Goal: Transaction & Acquisition: Purchase product/service

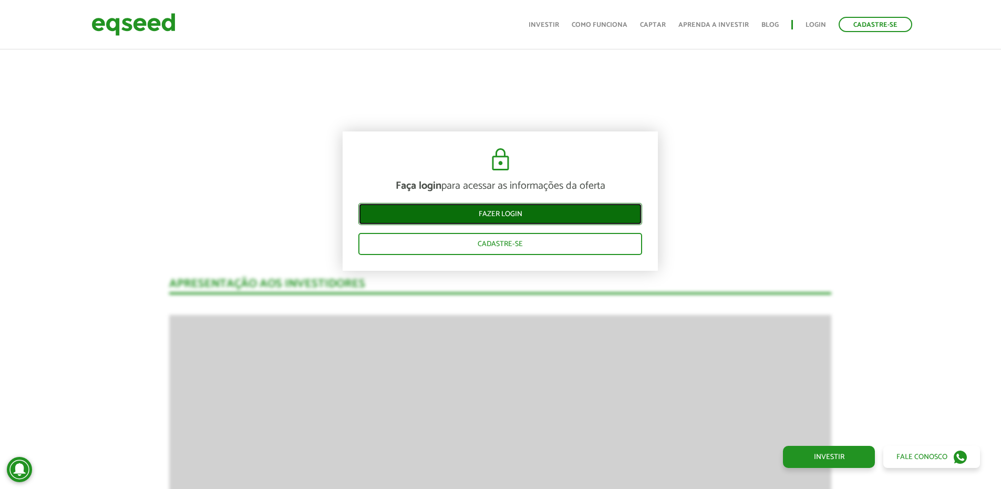
click at [498, 215] on link "Fazer login" at bounding box center [500, 214] width 284 height 22
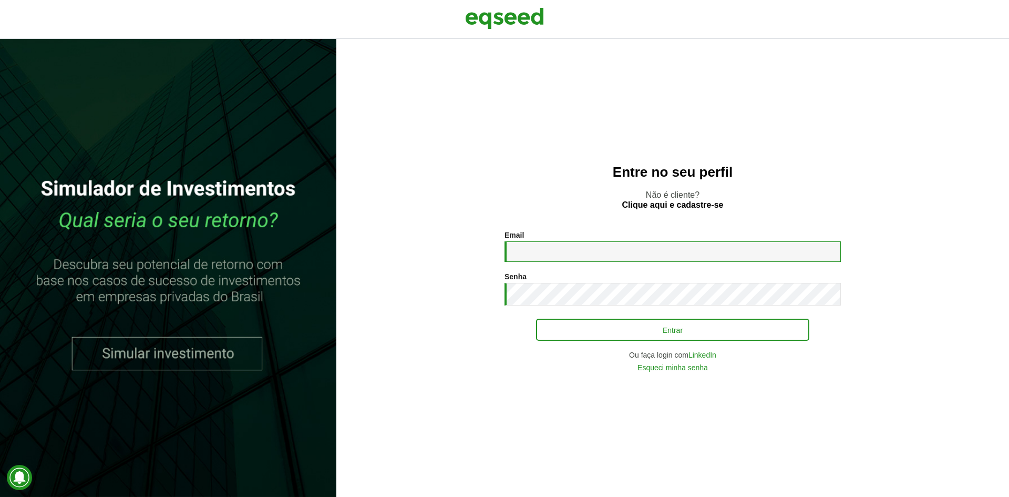
type input "**********"
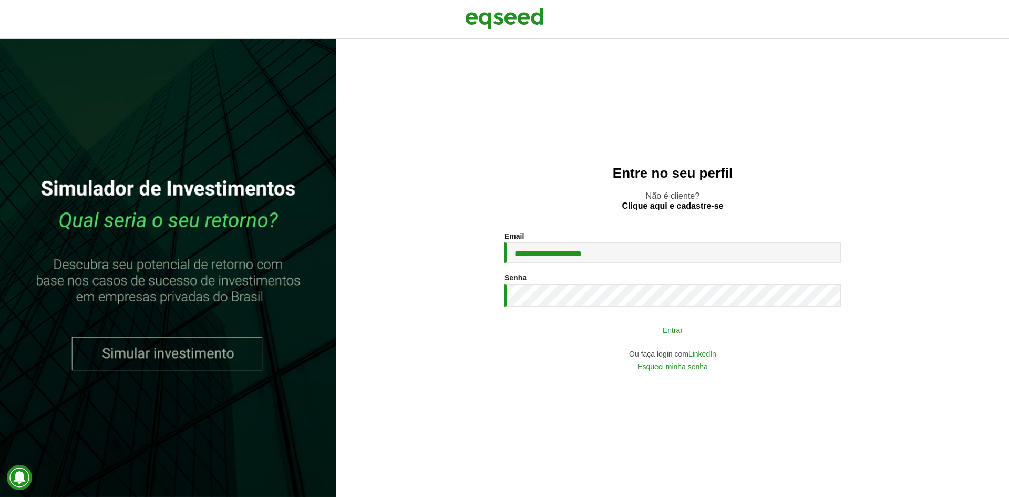
click at [623, 338] on button "Entrar" at bounding box center [672, 329] width 273 height 20
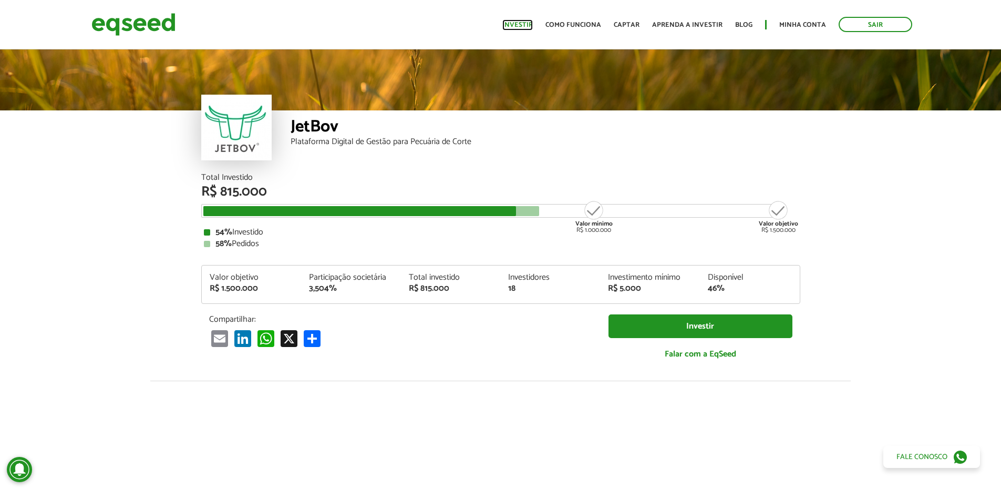
click at [533, 24] on link "Investir" at bounding box center [517, 25] width 30 height 7
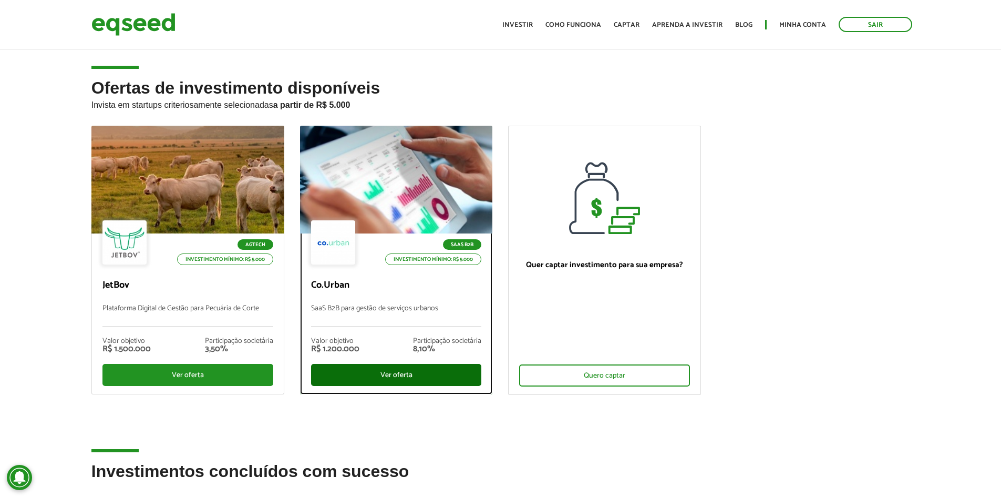
click at [409, 373] on div "Ver oferta" at bounding box center [396, 375] width 171 height 22
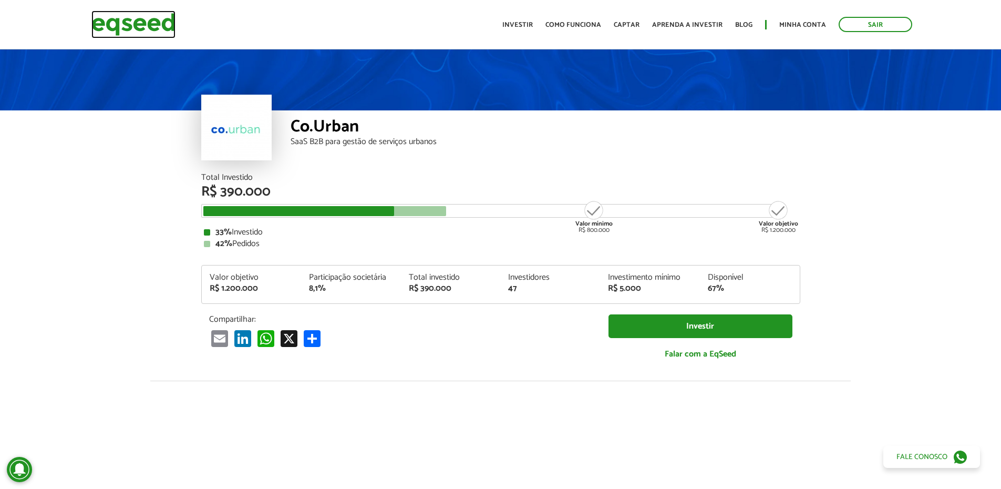
click at [156, 28] on img at bounding box center [133, 25] width 84 height 28
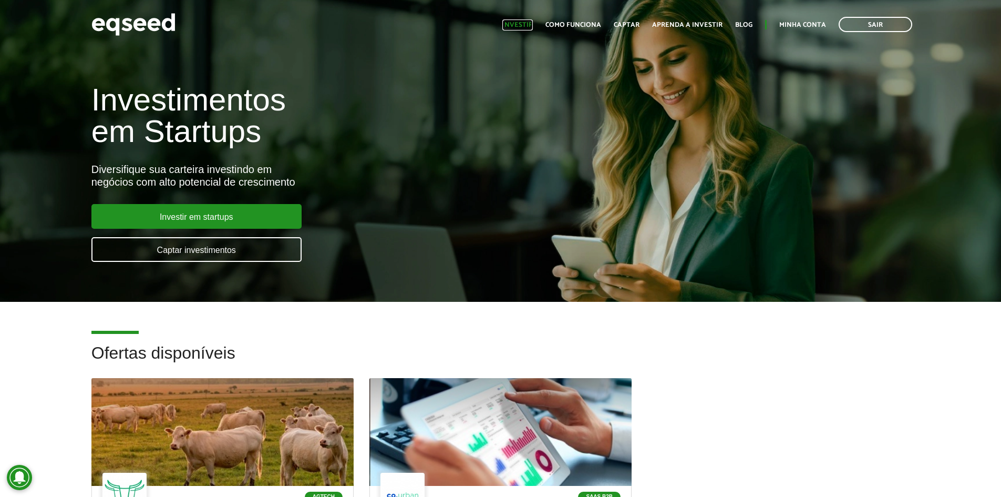
click at [525, 28] on link "Investir" at bounding box center [517, 25] width 30 height 7
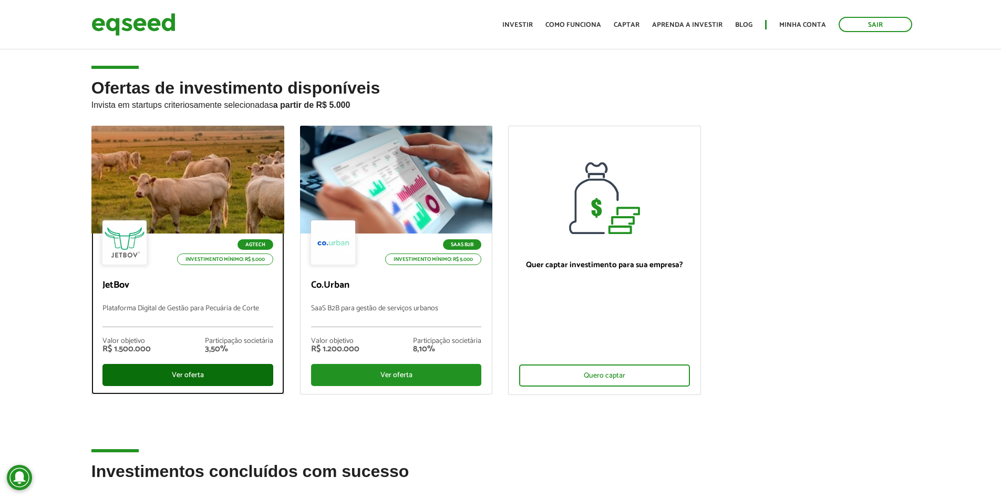
click at [166, 371] on div "Ver oferta" at bounding box center [187, 375] width 171 height 22
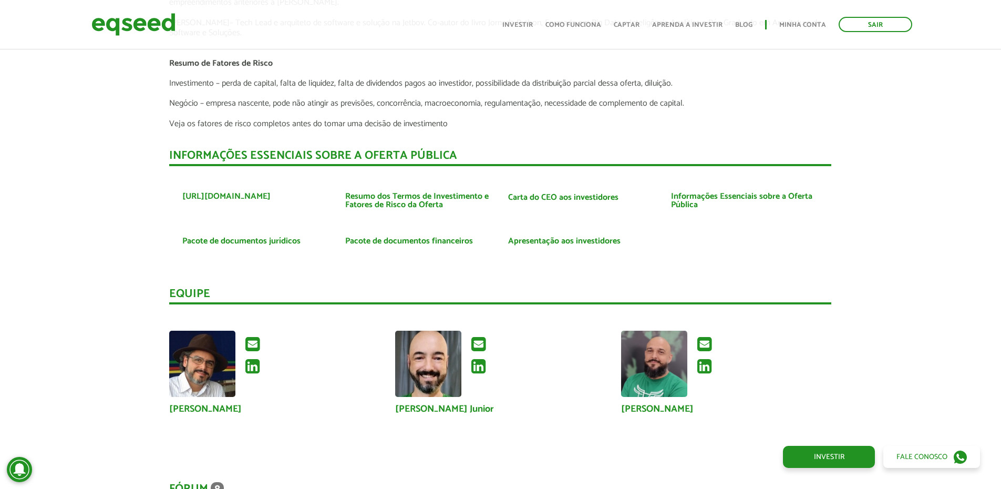
scroll to position [2610, 0]
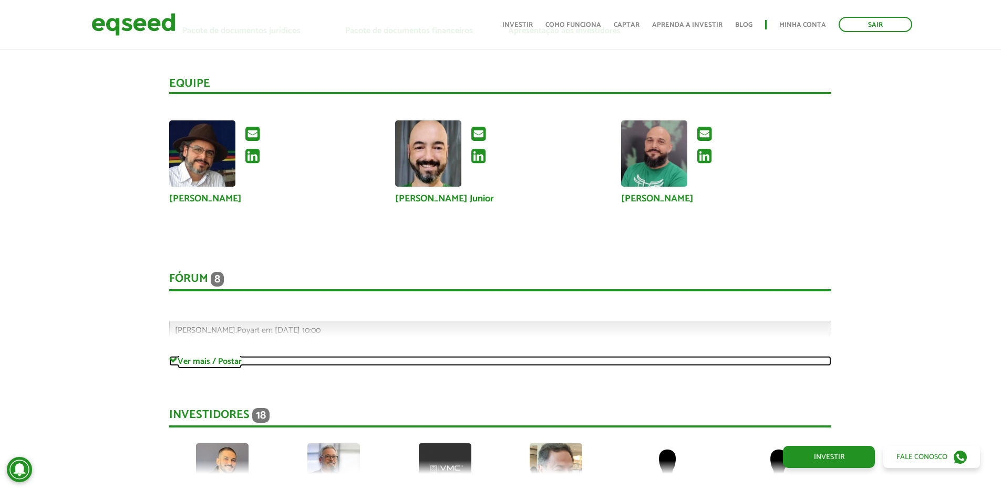
click at [213, 360] on link "Ver mais / Postar" at bounding box center [500, 361] width 662 height 10
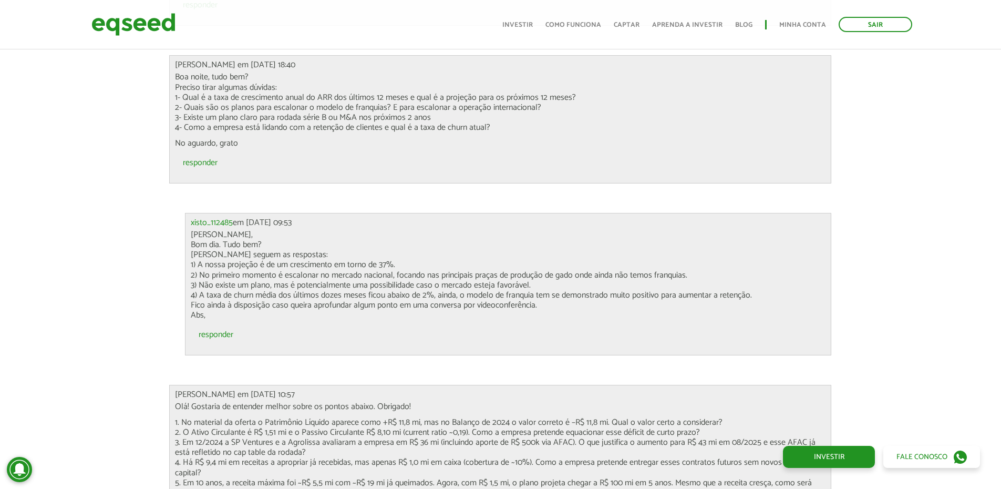
scroll to position [3188, 0]
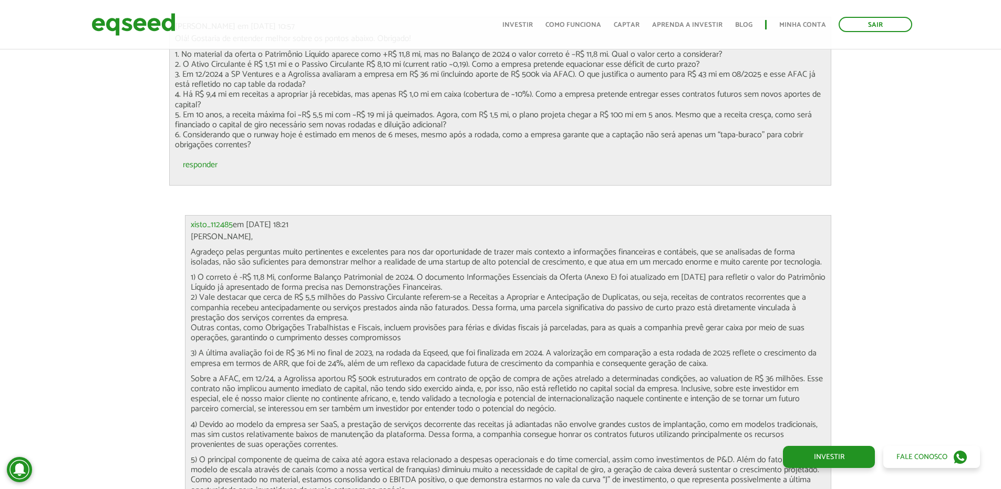
scroll to position [3503, 0]
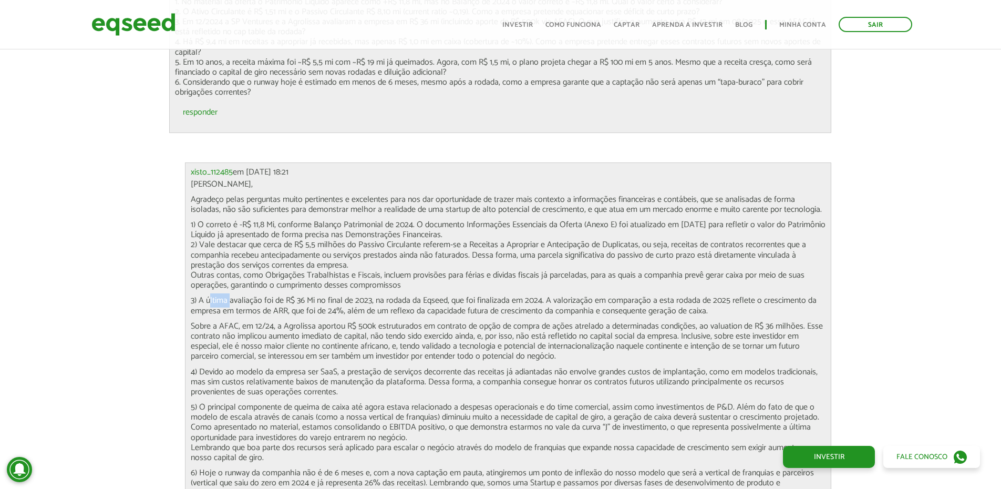
drag, startPoint x: 210, startPoint y: 300, endPoint x: 231, endPoint y: 300, distance: 21.0
click at [231, 300] on p "3) A última avaliação foi de R$ 36 Mi no final de 2023, na rodada da Eqseed, qu…" at bounding box center [508, 305] width 635 height 20
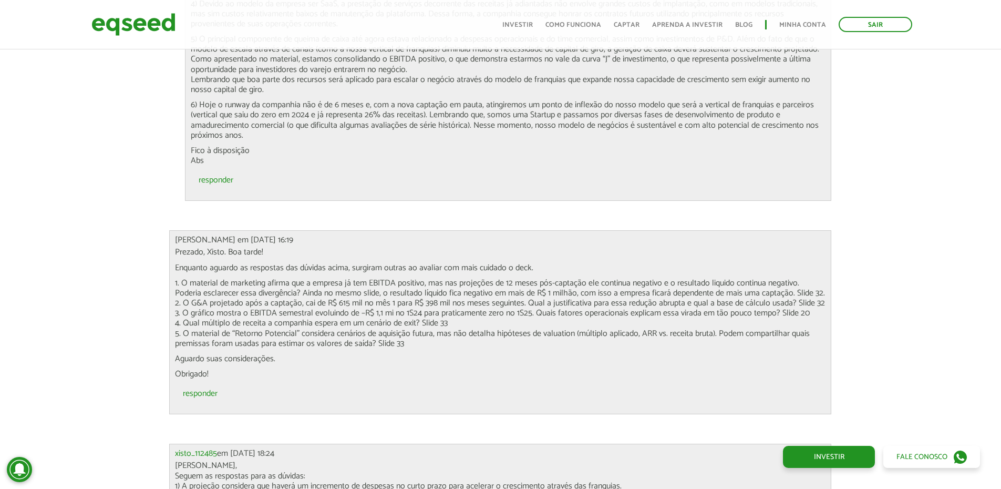
scroll to position [3923, 0]
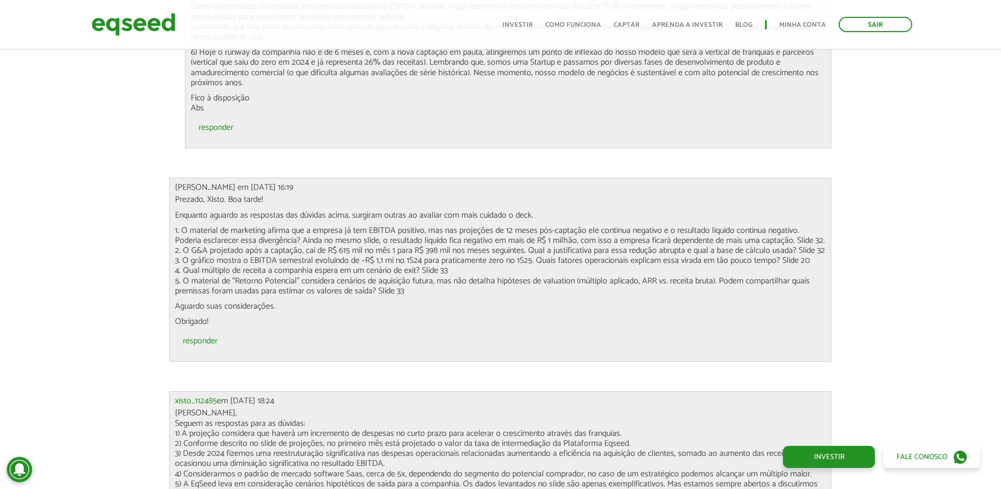
click at [575, 440] on p "[PERSON_NAME], Seguem as respostas para as dúvidas: 1) A projeção considera que…" at bounding box center [500, 463] width 650 height 111
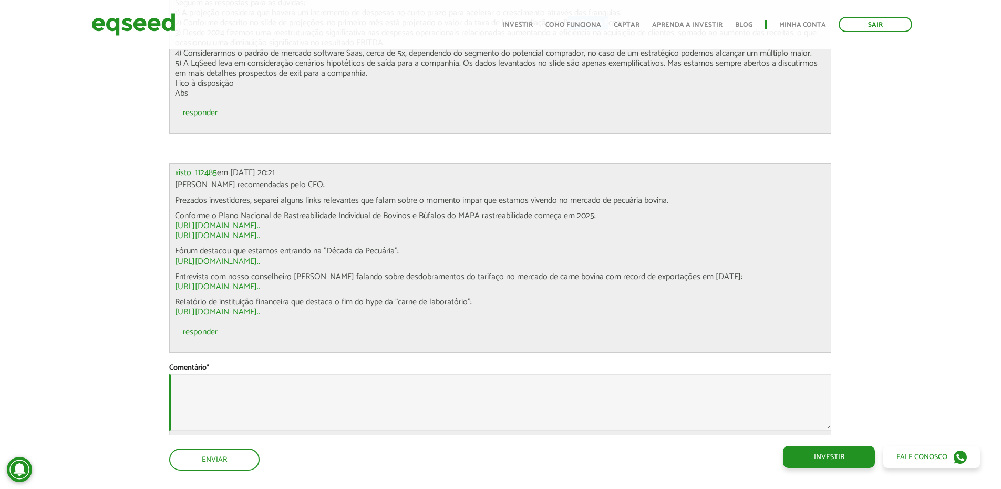
scroll to position [4554, 0]
